Goal: Task Accomplishment & Management: Complete application form

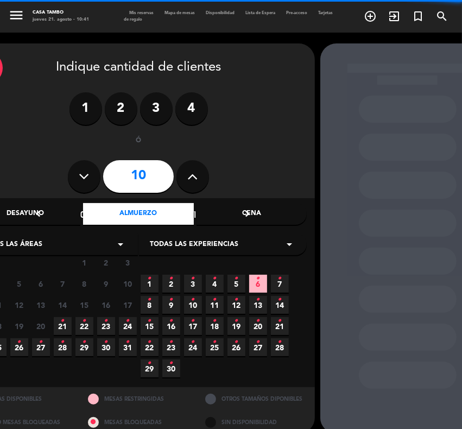
click at [208, 245] on span "Todas las experiencias" at bounding box center [194, 245] width 89 height 11
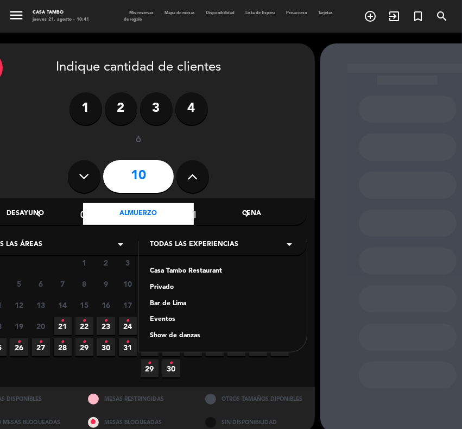
click at [189, 272] on div "Casa Tambo Restaurant" at bounding box center [223, 271] width 146 height 11
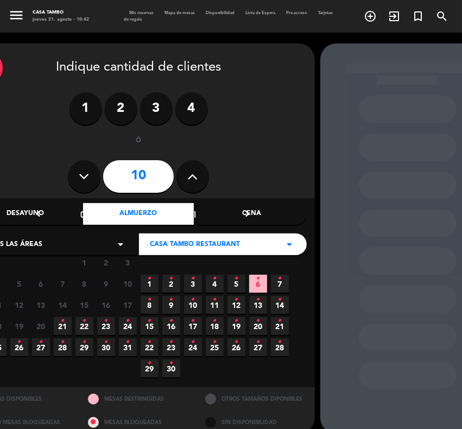
click at [80, 343] on span "29 •" at bounding box center [85, 347] width 18 height 18
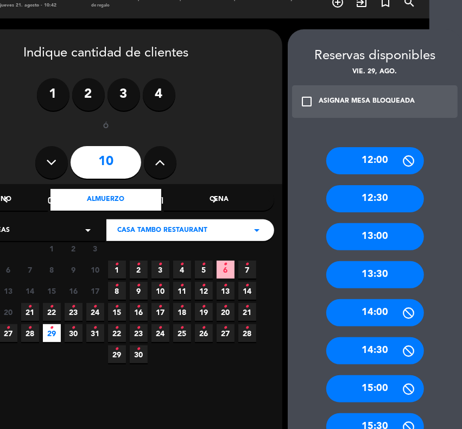
click at [387, 275] on div "13:30" at bounding box center [376, 274] width 98 height 27
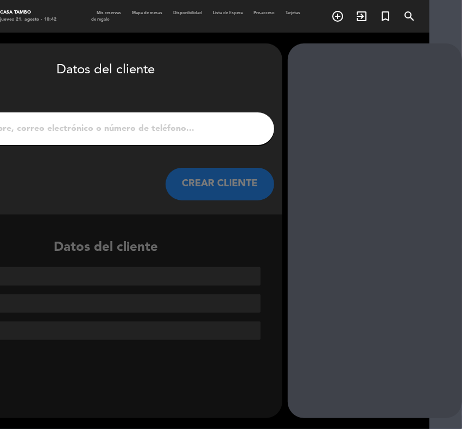
click at [179, 127] on input "1" at bounding box center [106, 128] width 321 height 15
paste input "TECHY [PERSON_NAME]"
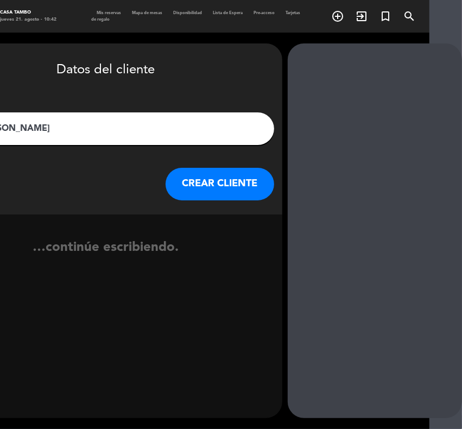
type input "TECHY [PERSON_NAME]"
click at [220, 185] on button "CREAR CLIENTE" at bounding box center [220, 184] width 109 height 33
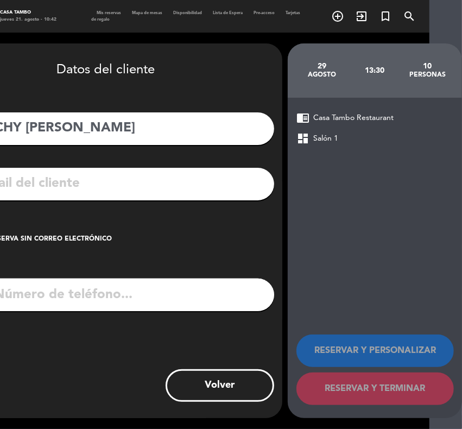
click at [75, 294] on input "tel" at bounding box center [120, 295] width 309 height 33
paste input "943557101"
type input "943557101"
click at [64, 177] on input "text" at bounding box center [122, 184] width 288 height 22
paste input "[EMAIL_ADDRESS][DOMAIN_NAME]"
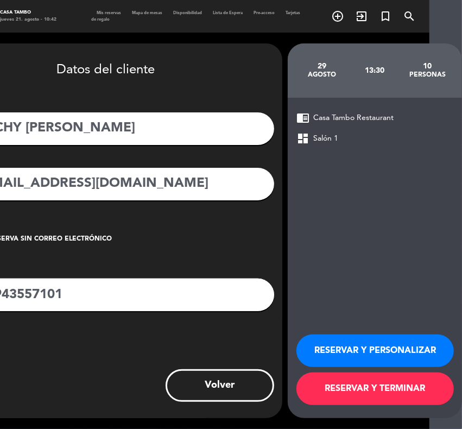
type input "[EMAIL_ADDRESS][DOMAIN_NAME]"
click at [390, 346] on button "RESERVAR Y PERSONALIZAR" at bounding box center [376, 351] width 158 height 33
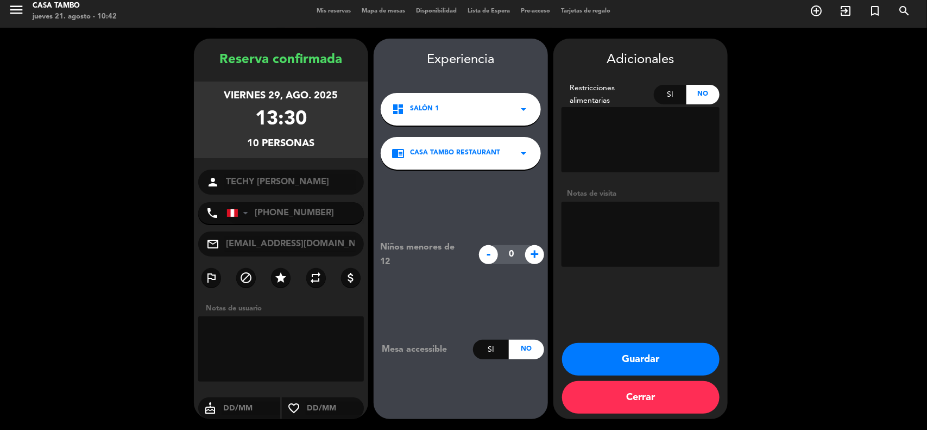
scroll to position [4, 0]
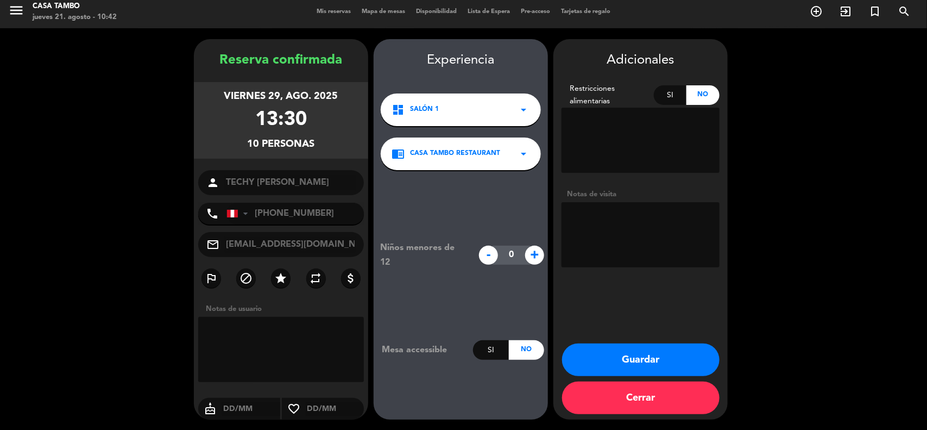
click at [462, 350] on button "Guardar" at bounding box center [641, 359] width 158 height 33
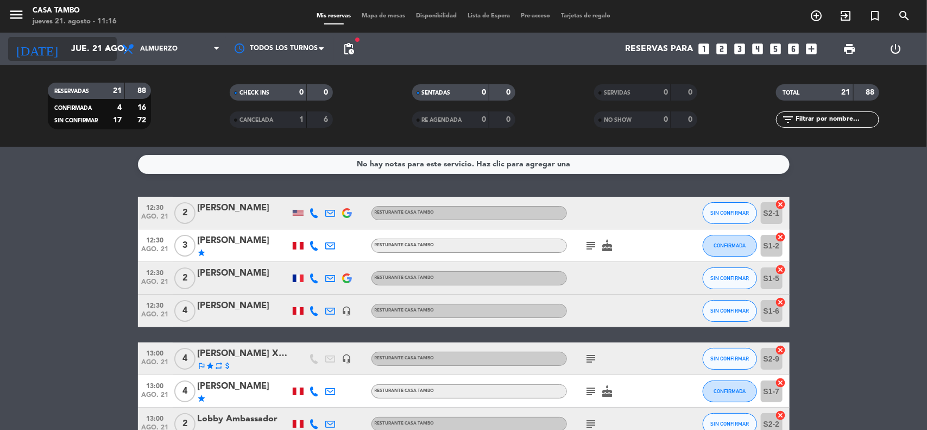
click at [80, 43] on input "jue. 21 ago." at bounding box center [123, 49] width 115 height 21
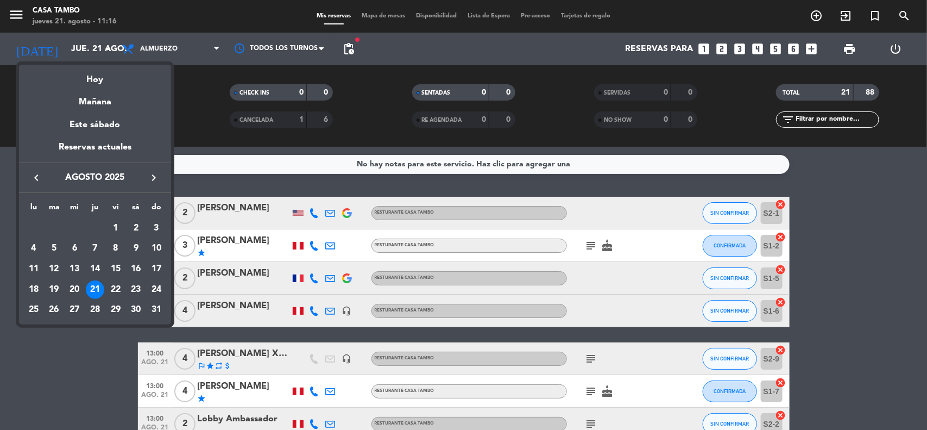
click at [98, 281] on div "21" at bounding box center [95, 289] width 18 height 18
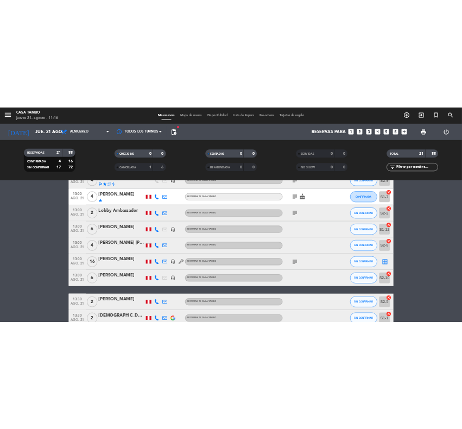
scroll to position [144, 0]
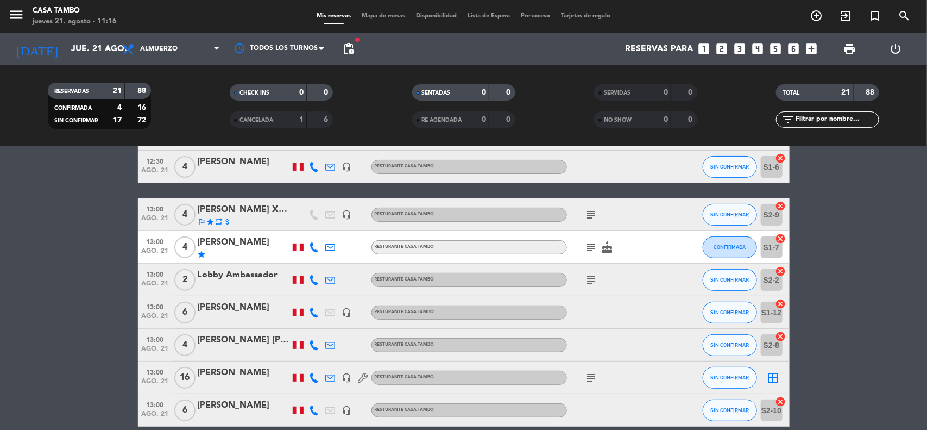
click at [273, 213] on div "[PERSON_NAME] X3 - [GEOGRAPHIC_DATA] A TRAVEL" at bounding box center [244, 210] width 92 height 14
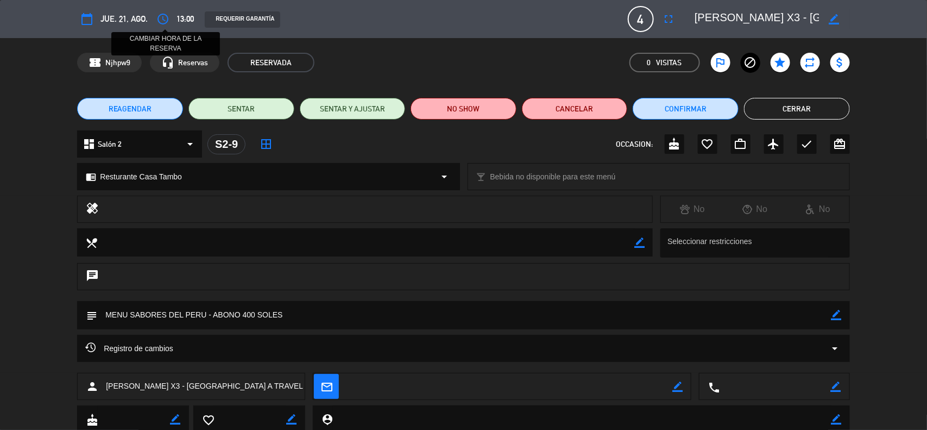
click at [163, 14] on icon "access_time" at bounding box center [162, 18] width 13 height 13
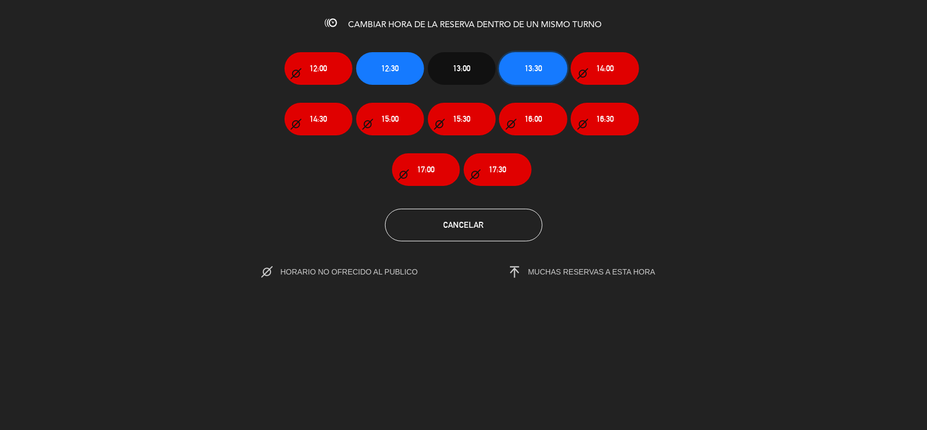
click at [462, 60] on button "13:30" at bounding box center [533, 68] width 68 height 33
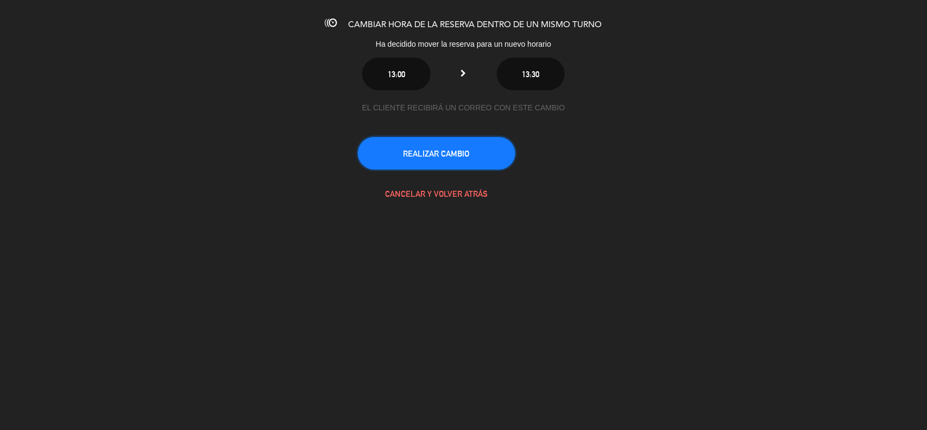
click at [462, 150] on button "REALIZAR CAMBIO" at bounding box center [437, 153] width 158 height 33
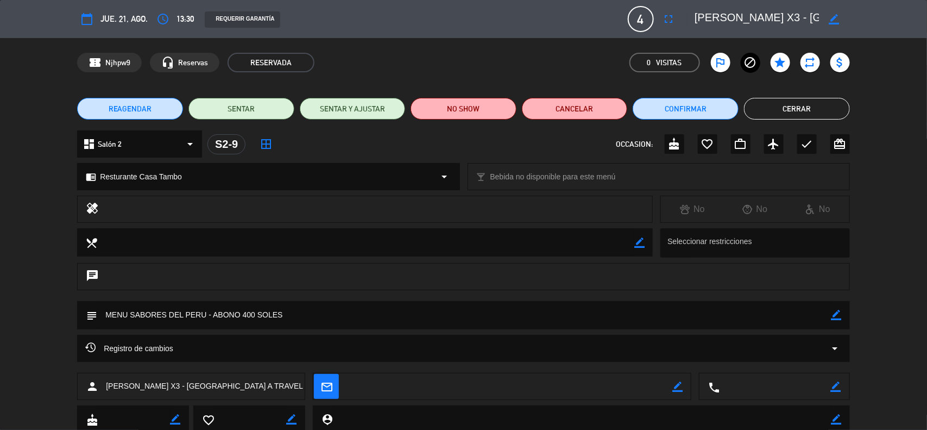
click at [462, 107] on button "Cerrar" at bounding box center [797, 109] width 106 height 22
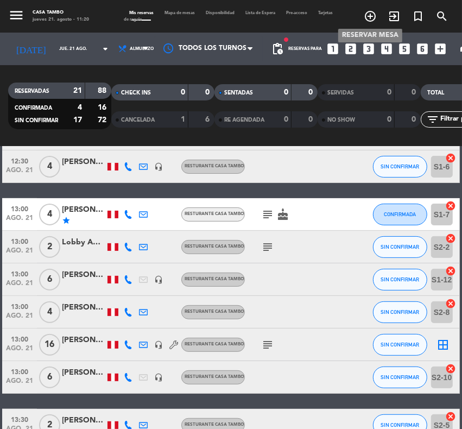
click at [370, 12] on icon "add_circle_outline" at bounding box center [370, 16] width 13 height 13
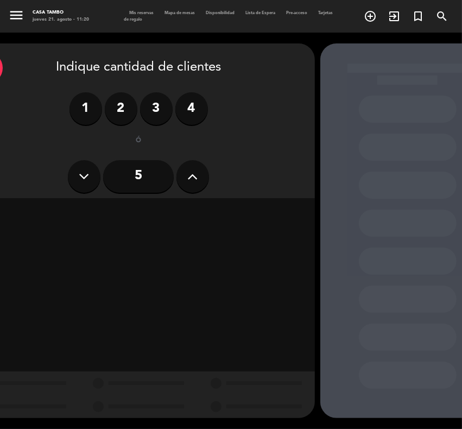
click at [184, 180] on button at bounding box center [193, 176] width 33 height 33
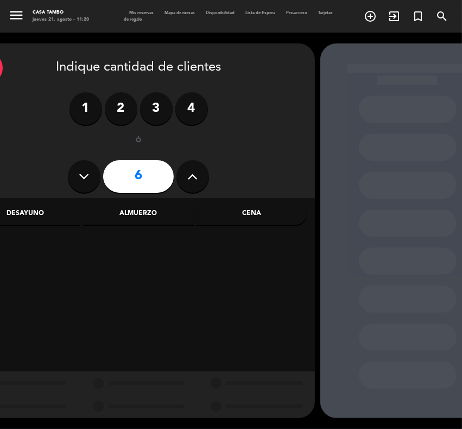
click at [185, 178] on button at bounding box center [193, 176] width 33 height 33
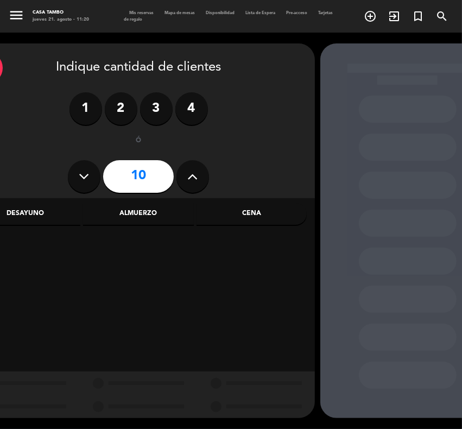
type input "11"
click at [251, 214] on div "Cena" at bounding box center [252, 214] width 110 height 22
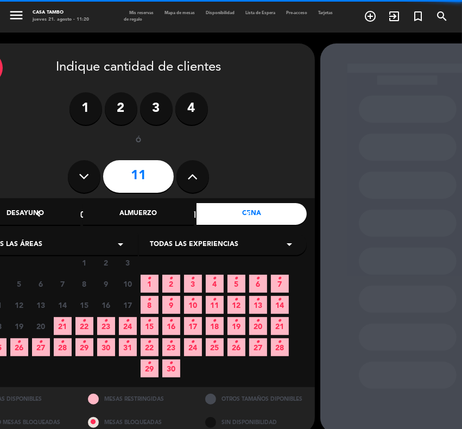
click at [217, 242] on span "Todas las experiencias" at bounding box center [194, 245] width 89 height 11
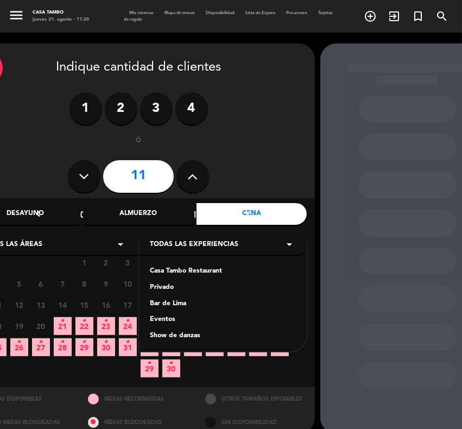
click at [203, 271] on div "Casa Tambo Restaurant" at bounding box center [223, 271] width 146 height 11
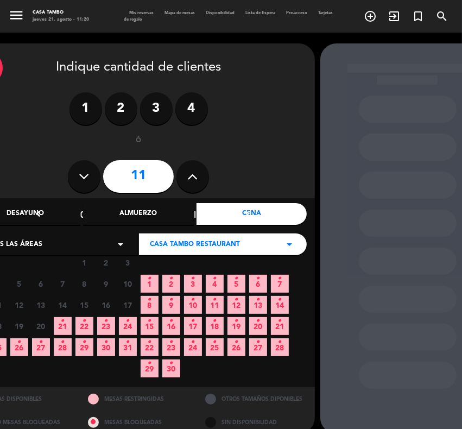
click at [85, 341] on icon "•" at bounding box center [85, 342] width 4 height 17
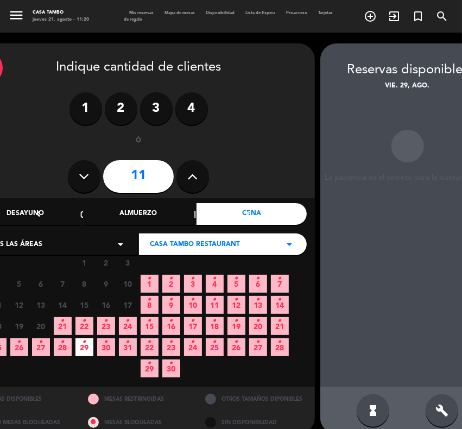
scroll to position [14, 33]
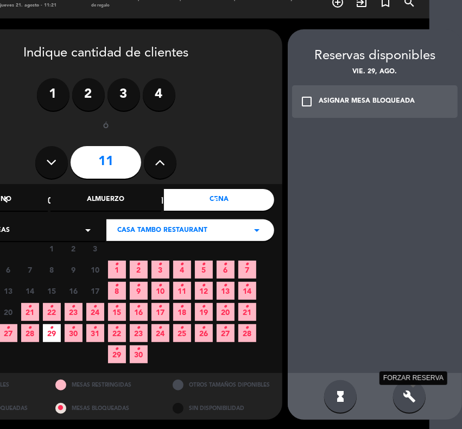
click at [409, 396] on icon "build" at bounding box center [409, 396] width 13 height 13
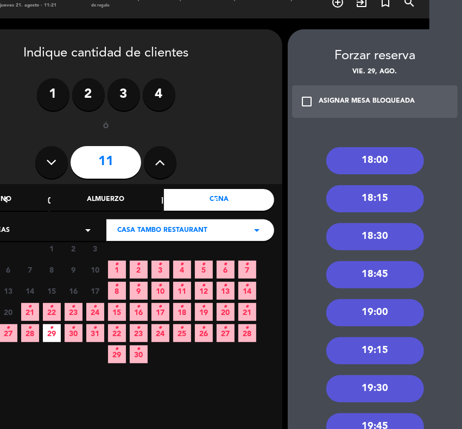
click at [381, 234] on div "18:30" at bounding box center [376, 236] width 98 height 27
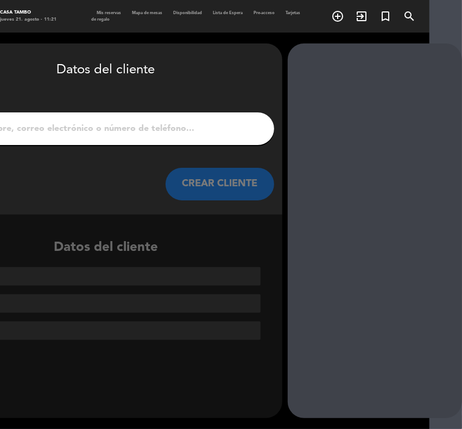
click at [196, 132] on input "1" at bounding box center [106, 128] width 321 height 15
paste input "[PERSON_NAME] [PERSON_NAME]"
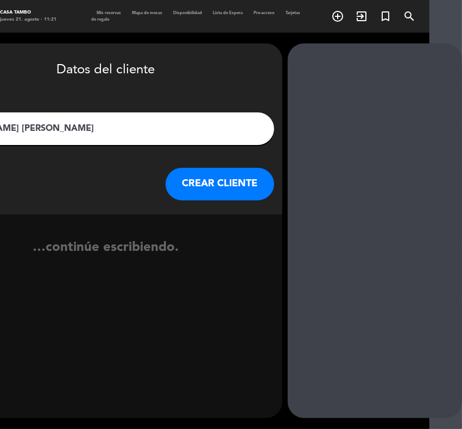
type input "[PERSON_NAME] [PERSON_NAME]"
click at [225, 180] on button "CREAR CLIENTE" at bounding box center [220, 184] width 109 height 33
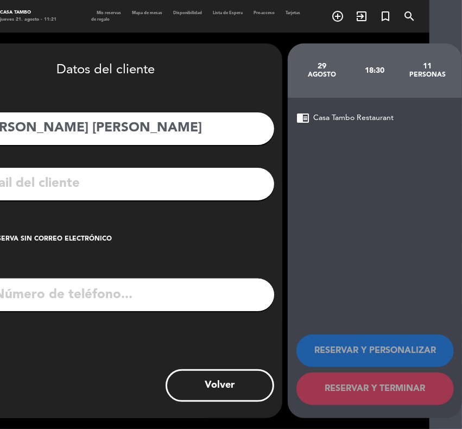
click at [71, 294] on input "tel" at bounding box center [120, 295] width 309 height 33
paste input "915374843"
type input "915374843"
click at [74, 186] on input "text" at bounding box center [122, 184] width 288 height 22
paste input "[EMAIL_ADDRESS][DOMAIN_NAME]"
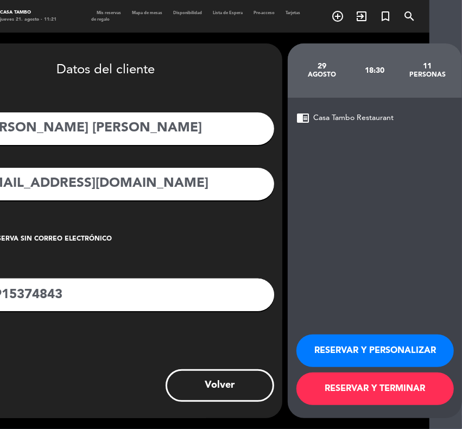
type input "[EMAIL_ADDRESS][DOMAIN_NAME]"
click at [398, 341] on button "RESERVAR Y PERSONALIZAR" at bounding box center [376, 351] width 158 height 33
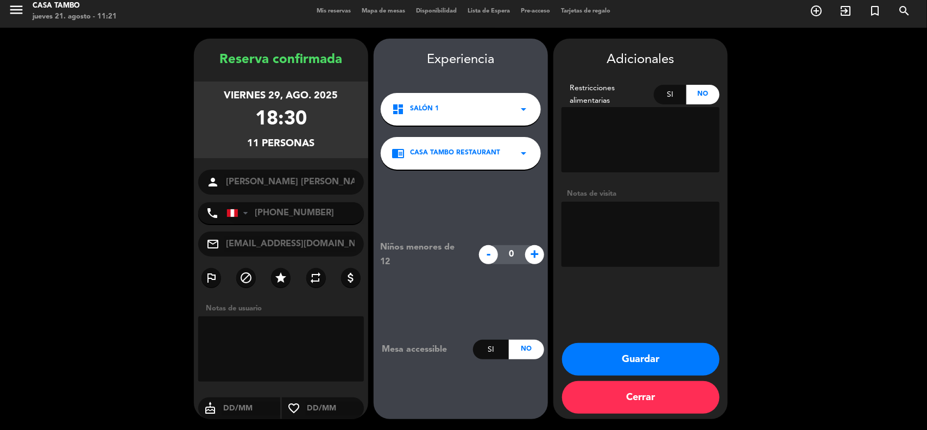
scroll to position [4, 0]
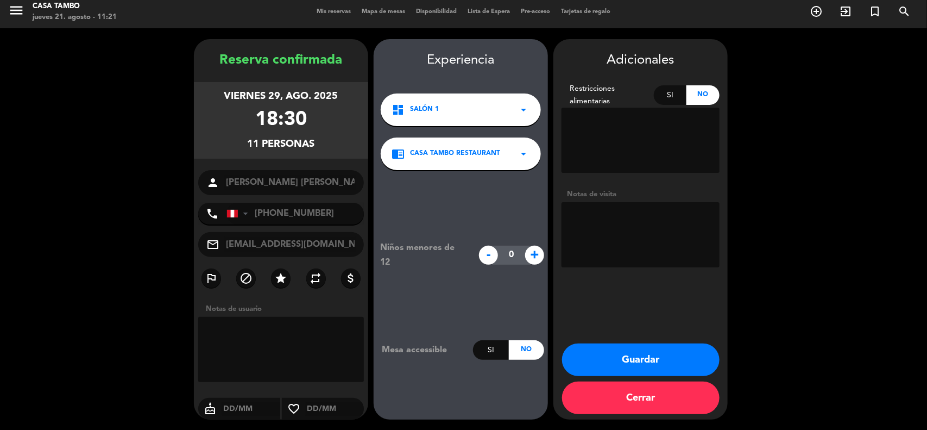
click at [462, 354] on button "Guardar" at bounding box center [641, 359] width 158 height 33
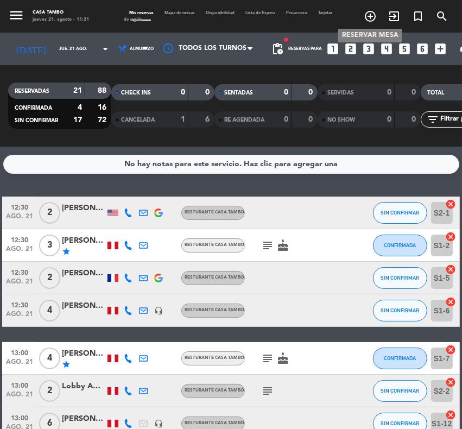
click at [367, 16] on icon "add_circle_outline" at bounding box center [370, 16] width 13 height 13
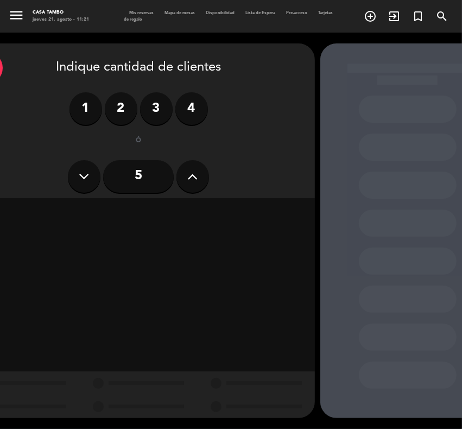
click at [191, 178] on icon at bounding box center [193, 176] width 10 height 16
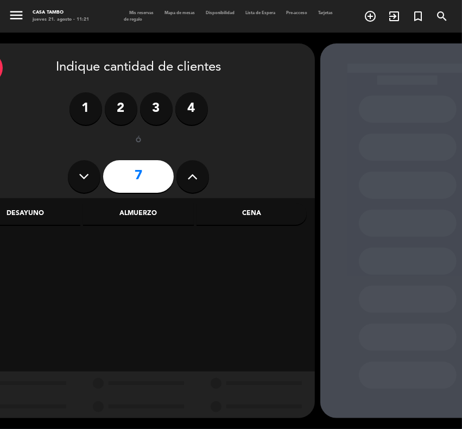
click at [191, 178] on icon at bounding box center [193, 176] width 10 height 16
type input "10"
click at [147, 212] on div "Almuerzo" at bounding box center [138, 214] width 110 height 22
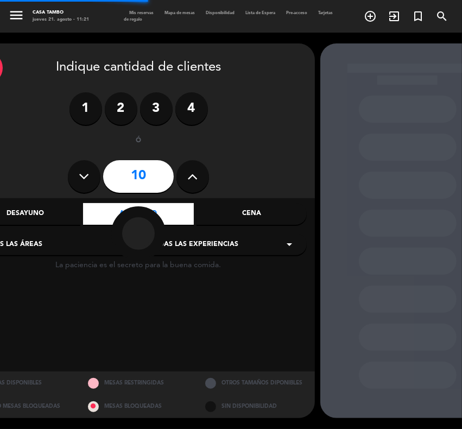
click at [223, 240] on span "Todas las experiencias" at bounding box center [194, 245] width 89 height 11
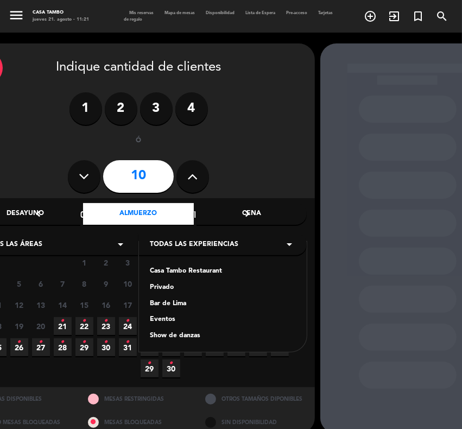
click at [197, 272] on div "Casa Tambo Restaurant" at bounding box center [223, 271] width 146 height 11
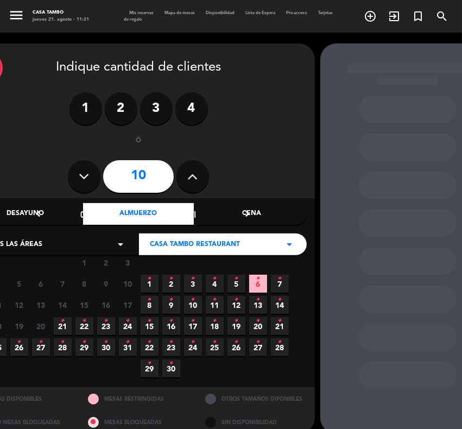
click at [16, 341] on span "26 •" at bounding box center [19, 347] width 18 height 18
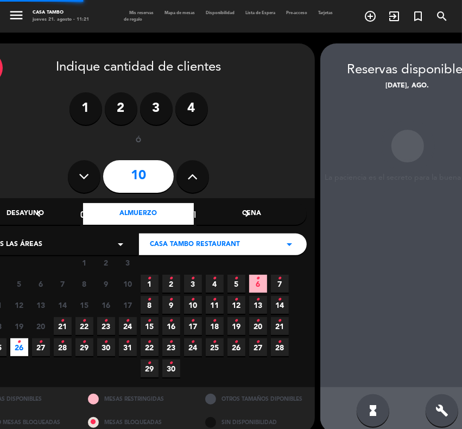
scroll to position [14, 33]
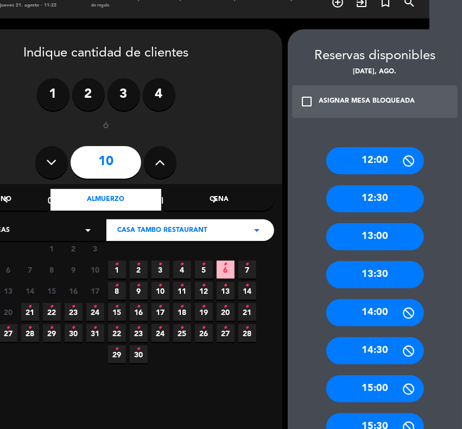
click at [375, 237] on div "13:00" at bounding box center [376, 236] width 98 height 27
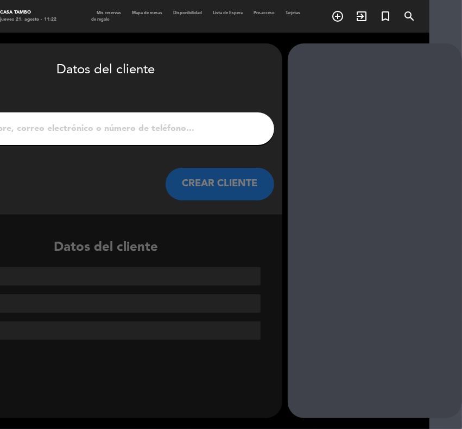
scroll to position [0, 33]
click at [49, 126] on input "1" at bounding box center [106, 128] width 321 height 15
paste input "[PERSON_NAME]"
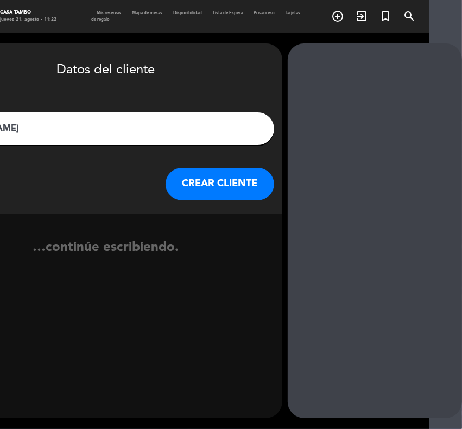
type input "[PERSON_NAME]"
click at [194, 174] on button "CREAR CLIENTE" at bounding box center [220, 184] width 109 height 33
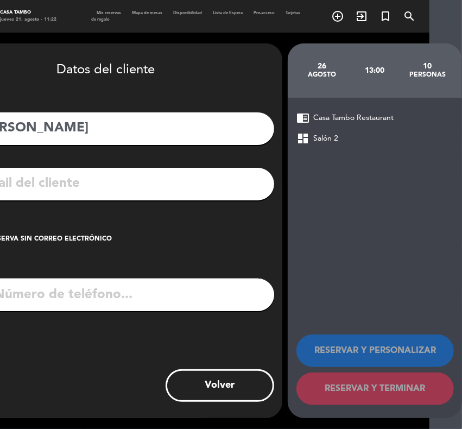
click at [125, 295] on input "tel" at bounding box center [120, 295] width 309 height 33
paste input "994166351"
type input "994166351"
click at [101, 183] on input "text" at bounding box center [122, 184] width 288 height 22
paste input "[EMAIL_ADDRESS][DOMAIN_NAME]"
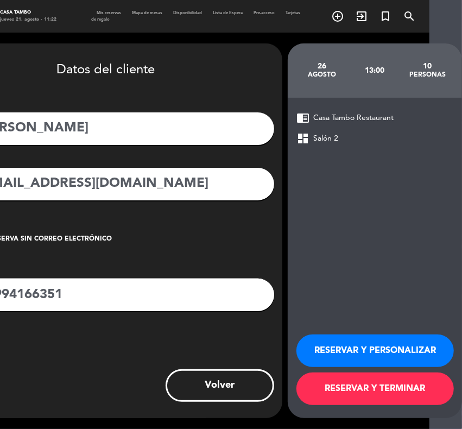
type input "[EMAIL_ADDRESS][DOMAIN_NAME]"
click at [357, 348] on button "RESERVAR Y PERSONALIZAR" at bounding box center [376, 351] width 158 height 33
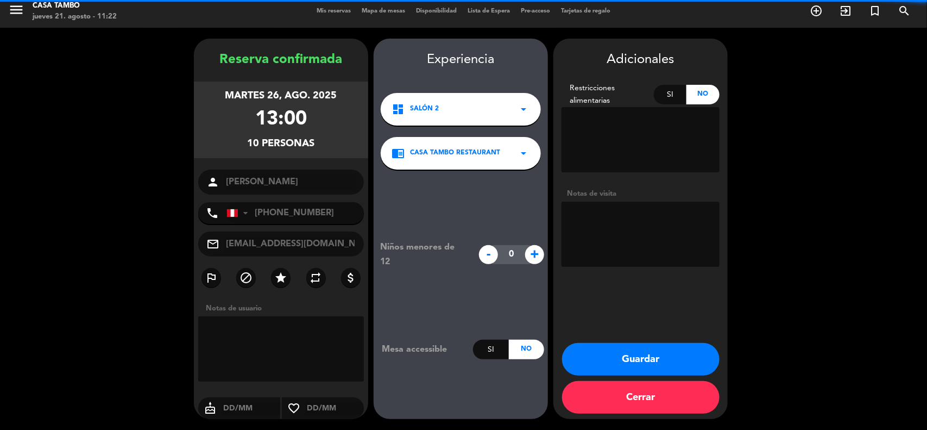
scroll to position [4, 0]
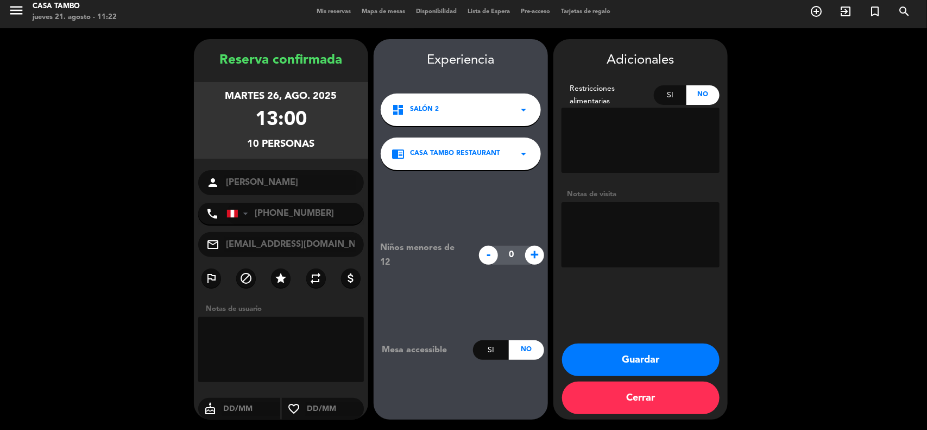
click at [462, 362] on button "Guardar" at bounding box center [641, 359] width 158 height 33
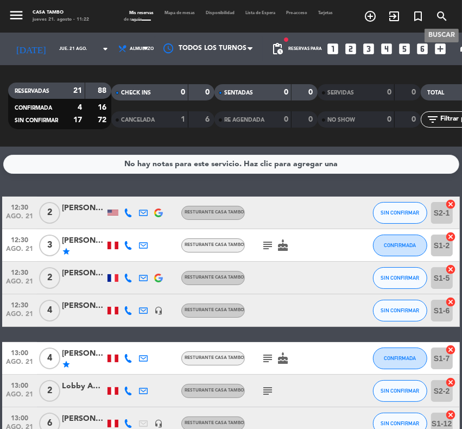
click at [439, 14] on icon "search" at bounding box center [442, 16] width 13 height 13
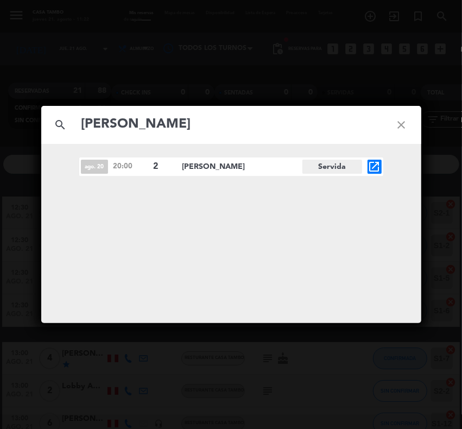
type input "[PERSON_NAME]"
click at [403, 124] on icon "close" at bounding box center [401, 124] width 39 height 39
click at [399, 123] on icon "close" at bounding box center [401, 124] width 39 height 39
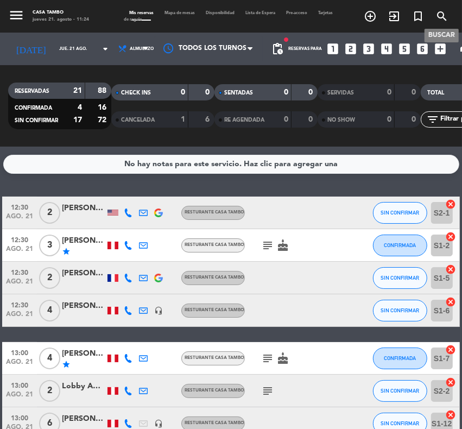
click at [444, 12] on icon "search" at bounding box center [442, 16] width 13 height 13
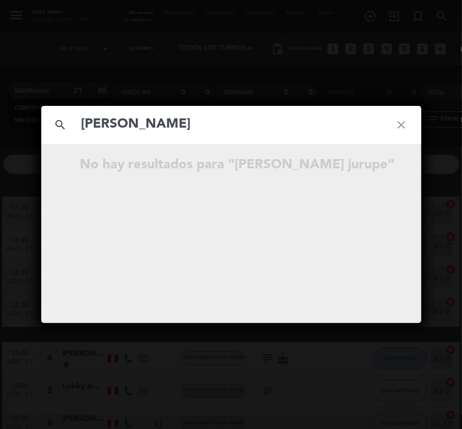
type input "[PERSON_NAME]"
click at [401, 121] on icon "close" at bounding box center [401, 124] width 39 height 39
click at [406, 121] on icon "close" at bounding box center [401, 124] width 39 height 39
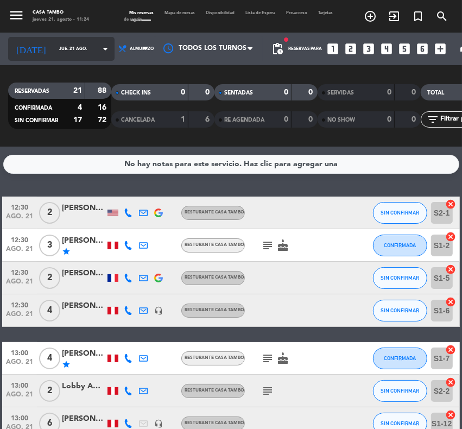
click at [99, 47] on icon "arrow_drop_down" at bounding box center [105, 48] width 13 height 13
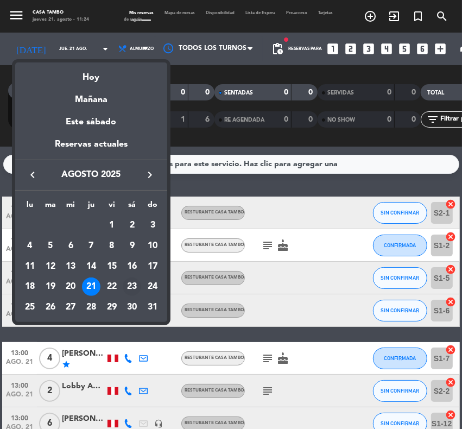
click at [134, 287] on div "23" at bounding box center [132, 287] width 18 height 18
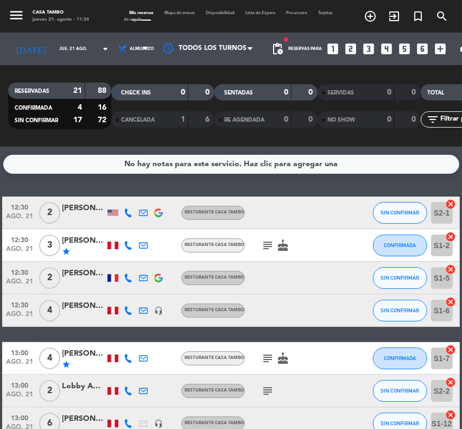
type input "sáb. 23 ago."
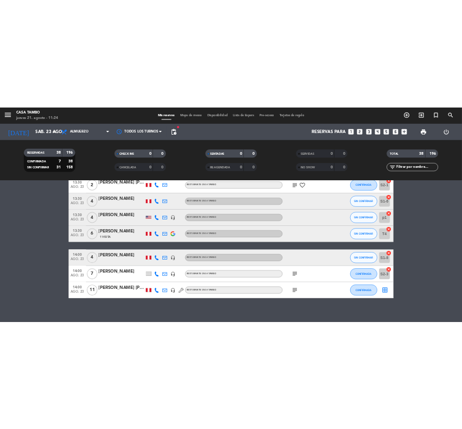
scroll to position [1106, 0]
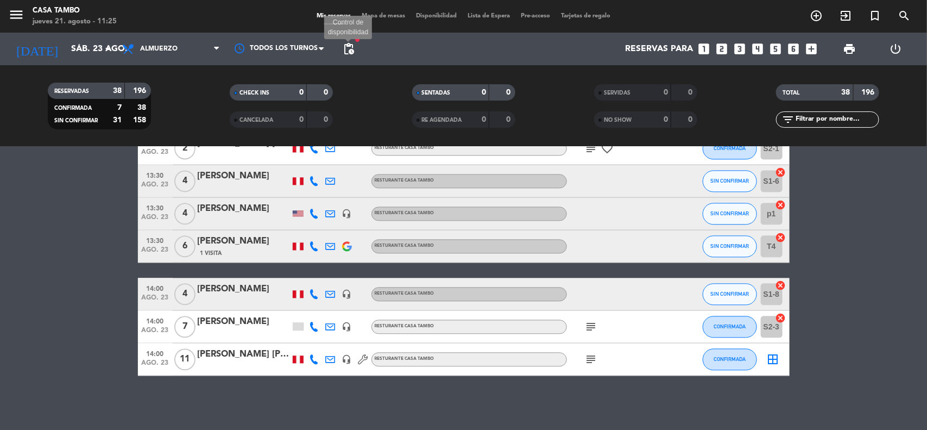
click at [357, 48] on span "pending_actions Control de disponibilidad" at bounding box center [349, 49] width 22 height 22
click at [349, 51] on span "pending_actions" at bounding box center [348, 48] width 13 height 13
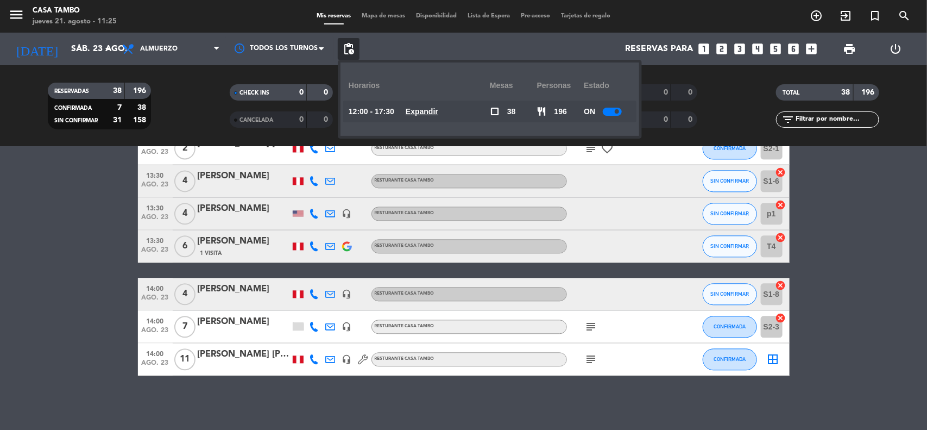
click at [462, 112] on div at bounding box center [612, 112] width 19 height 8
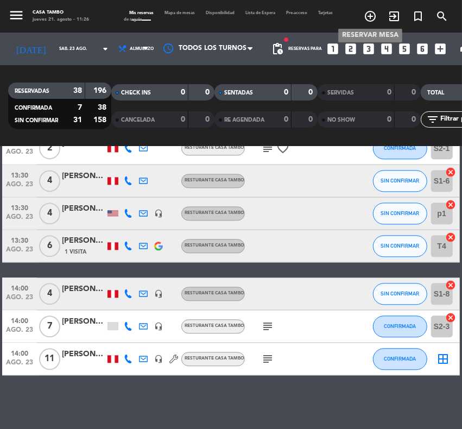
click at [368, 12] on icon "add_circle_outline" at bounding box center [370, 16] width 13 height 13
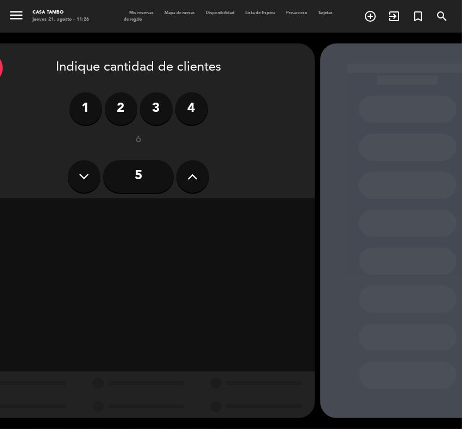
click at [189, 178] on icon at bounding box center [193, 176] width 10 height 16
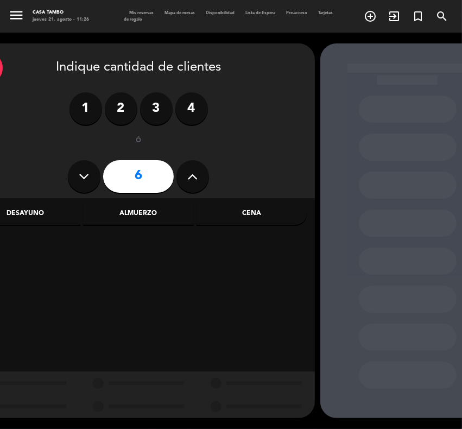
click at [189, 178] on icon at bounding box center [193, 176] width 10 height 16
type input "10"
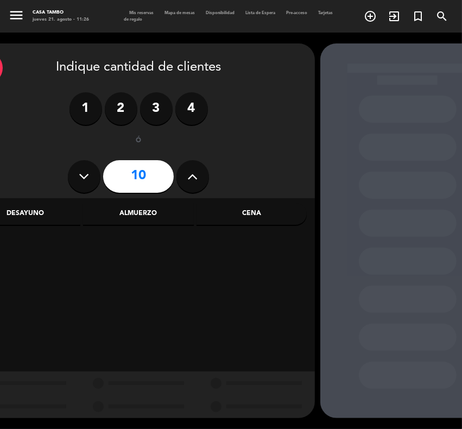
click at [251, 208] on div "Cena" at bounding box center [252, 214] width 110 height 22
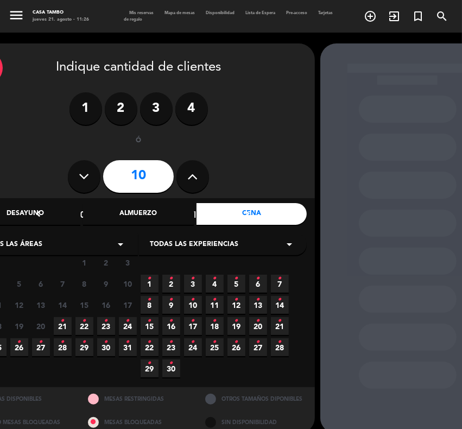
click at [227, 242] on span "Todas las experiencias" at bounding box center [194, 245] width 89 height 11
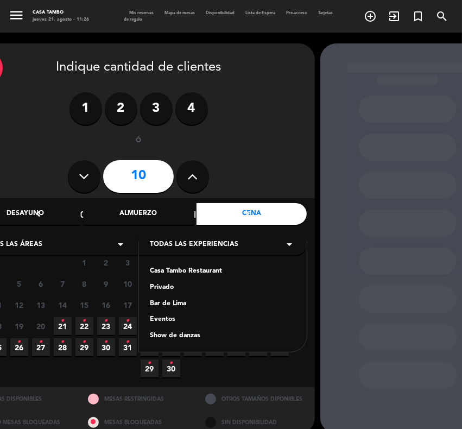
click at [202, 270] on div "Casa Tambo Restaurant" at bounding box center [223, 271] width 146 height 11
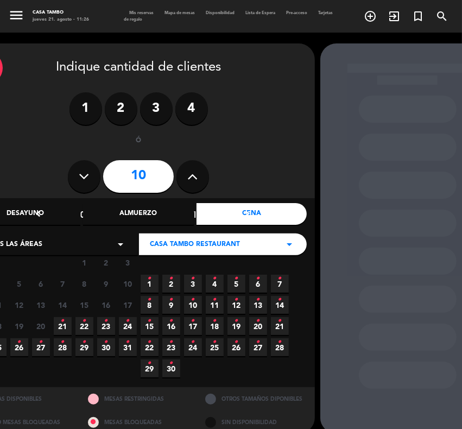
click at [107, 324] on icon "•" at bounding box center [106, 320] width 4 height 17
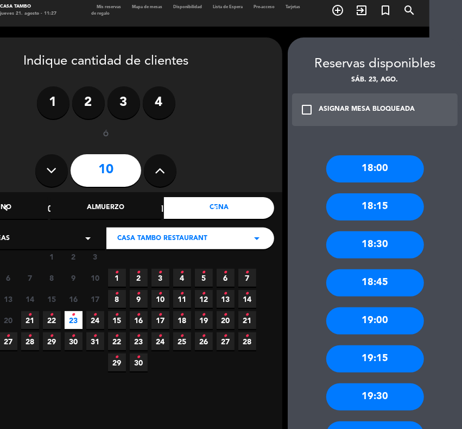
scroll to position [0, 33]
